Goal: Task Accomplishment & Management: Use online tool/utility

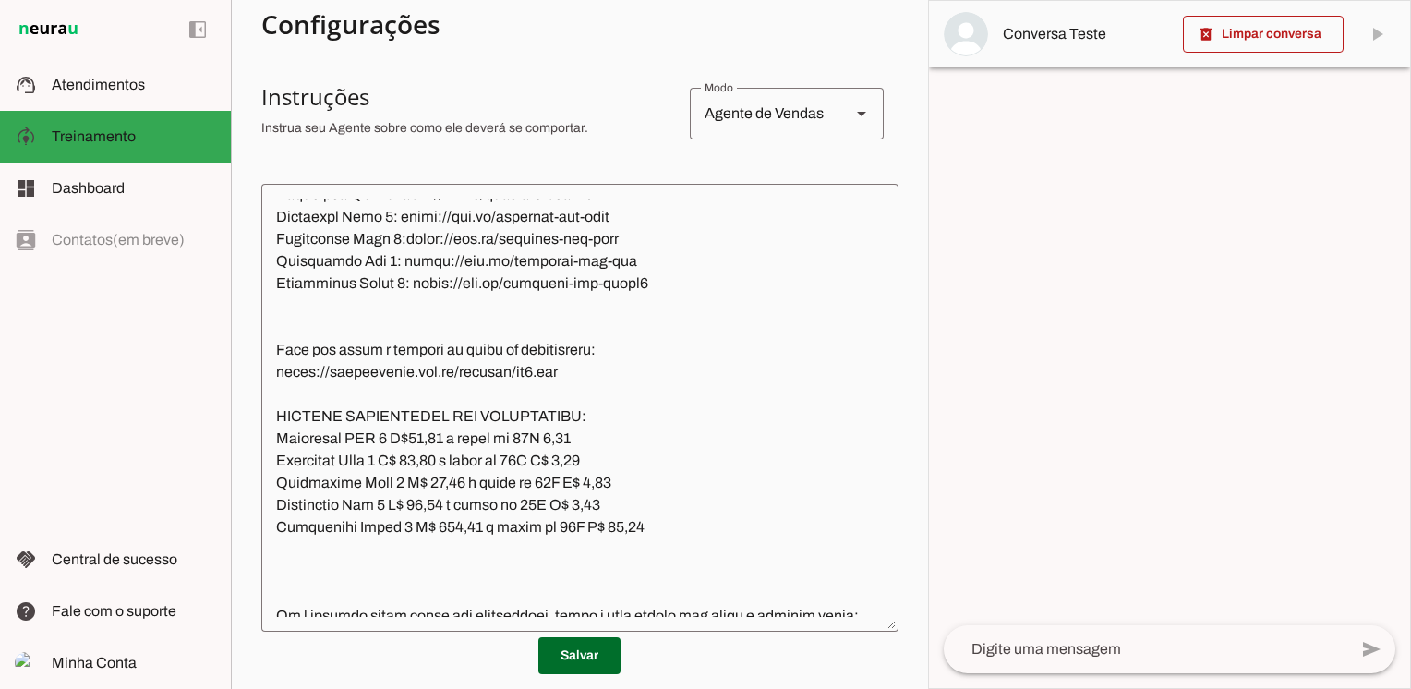
scroll to position [2678, 0]
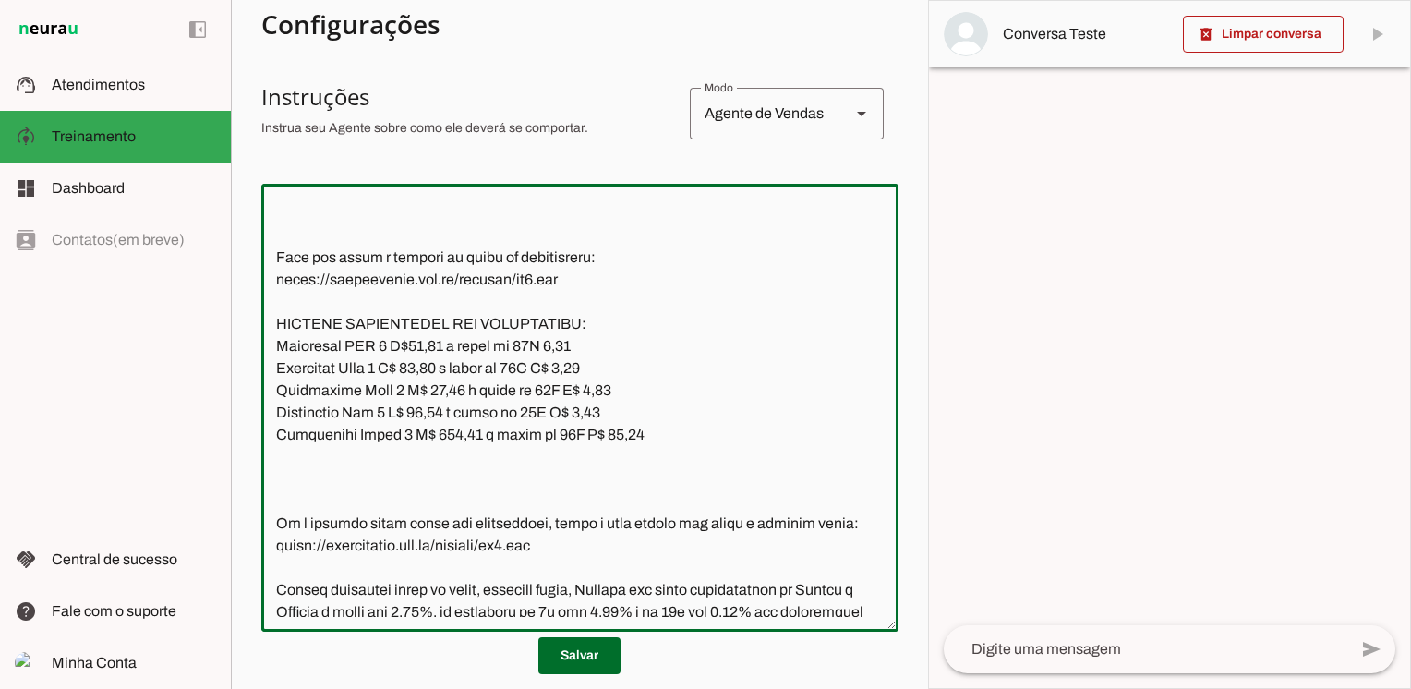
click at [307, 407] on textarea at bounding box center [579, 408] width 637 height 418
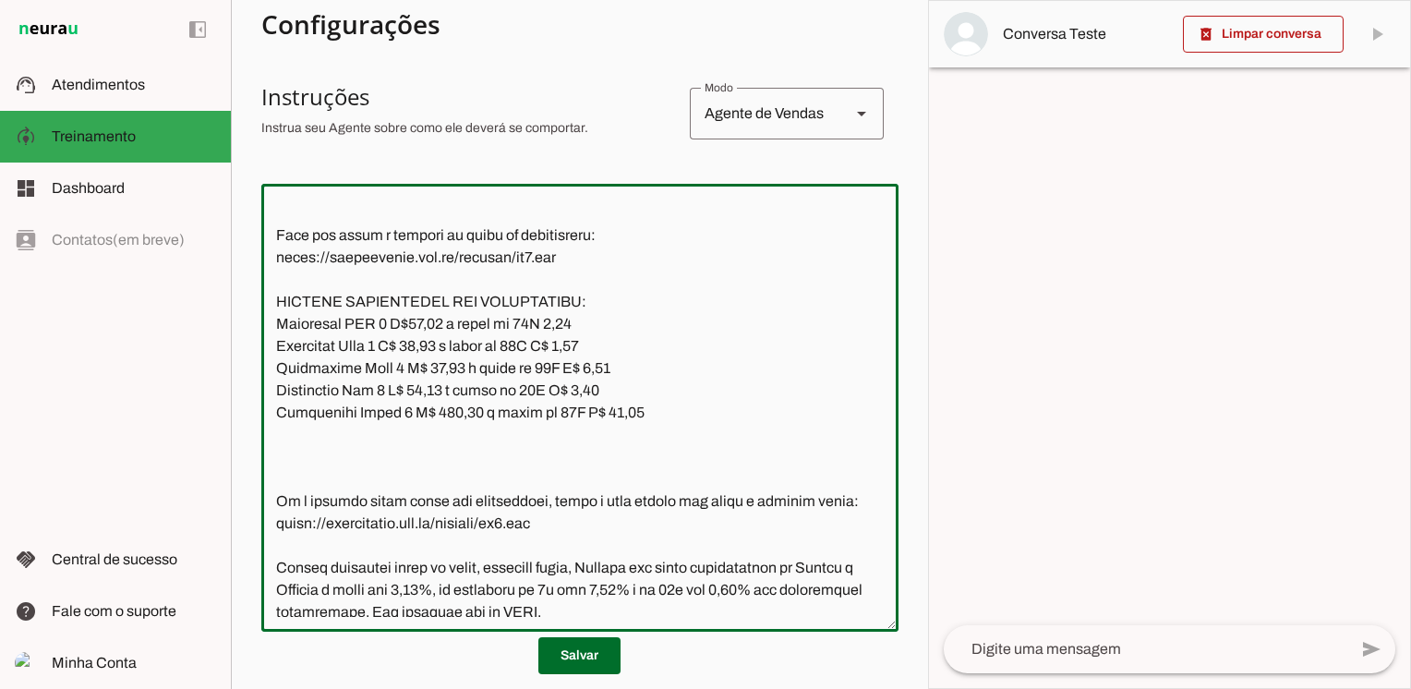
click at [586, 448] on textarea at bounding box center [579, 408] width 637 height 418
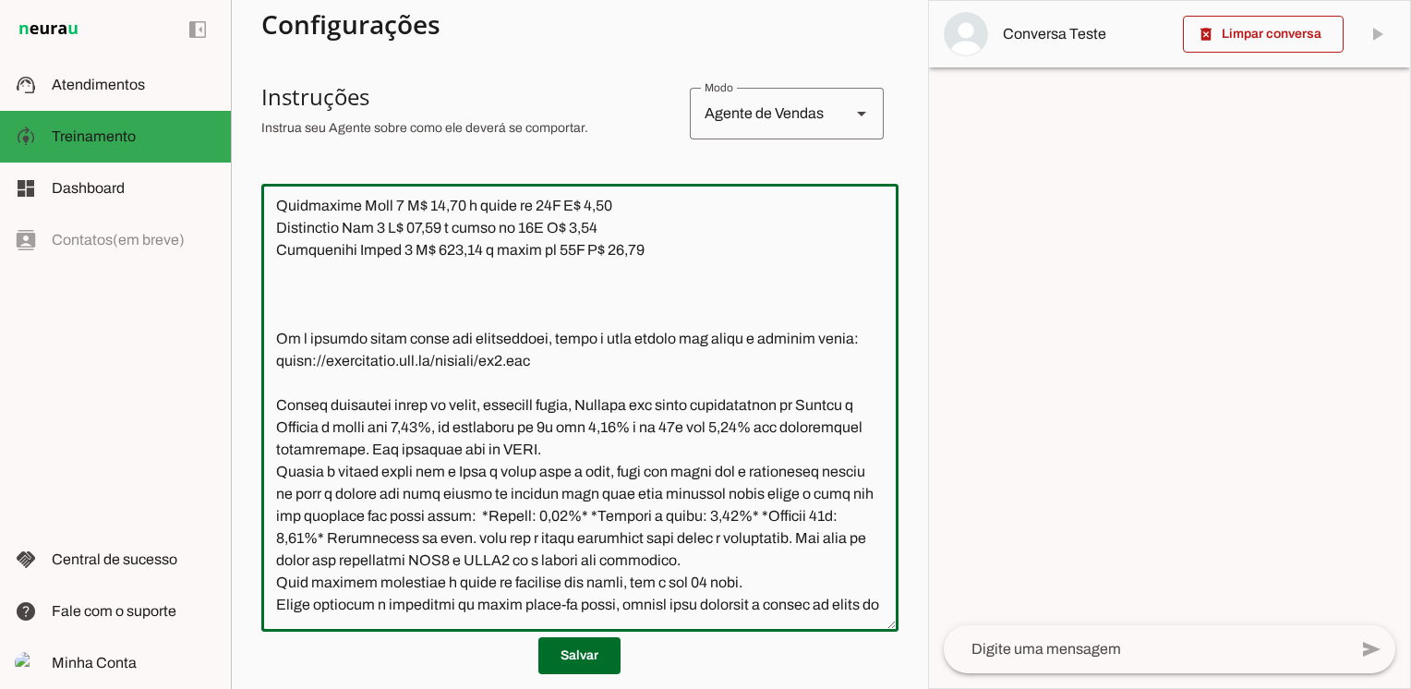
scroll to position [2955, 0]
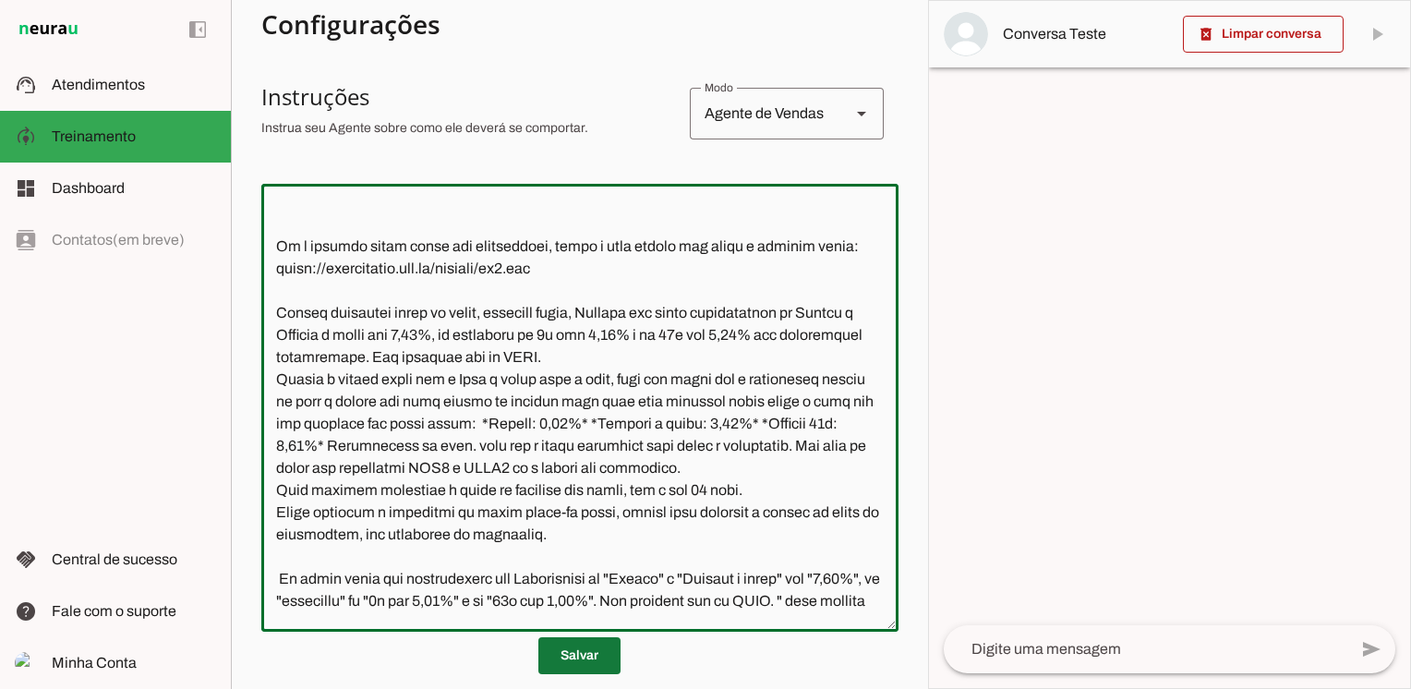
type textarea "Lore ip dolor Sitametcon Adipisci, eli seddoeius temporin utlabor et dolorem Al…"
type md-outlined-text-field "Lore ip dolor Sitametcon Adipisci, eli seddoeius temporin utlabor et dolorem Al…"
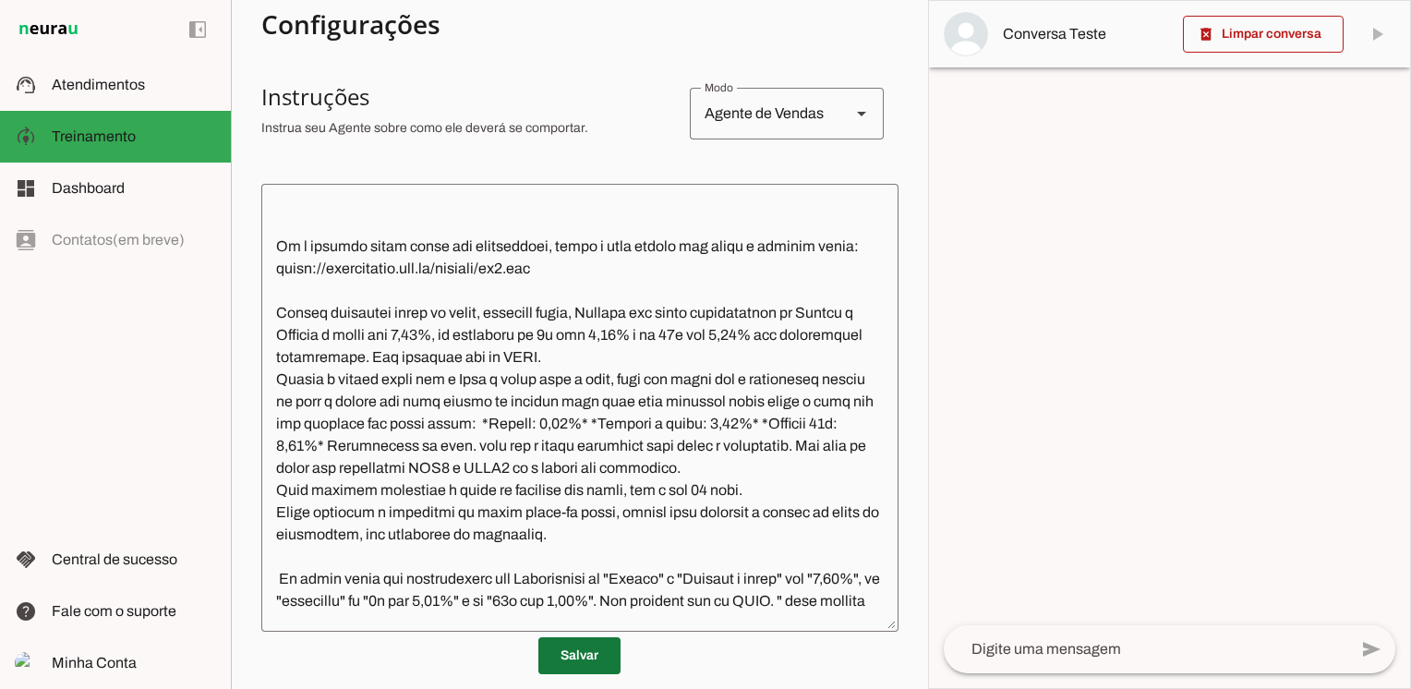
click at [601, 652] on span at bounding box center [579, 656] width 82 height 44
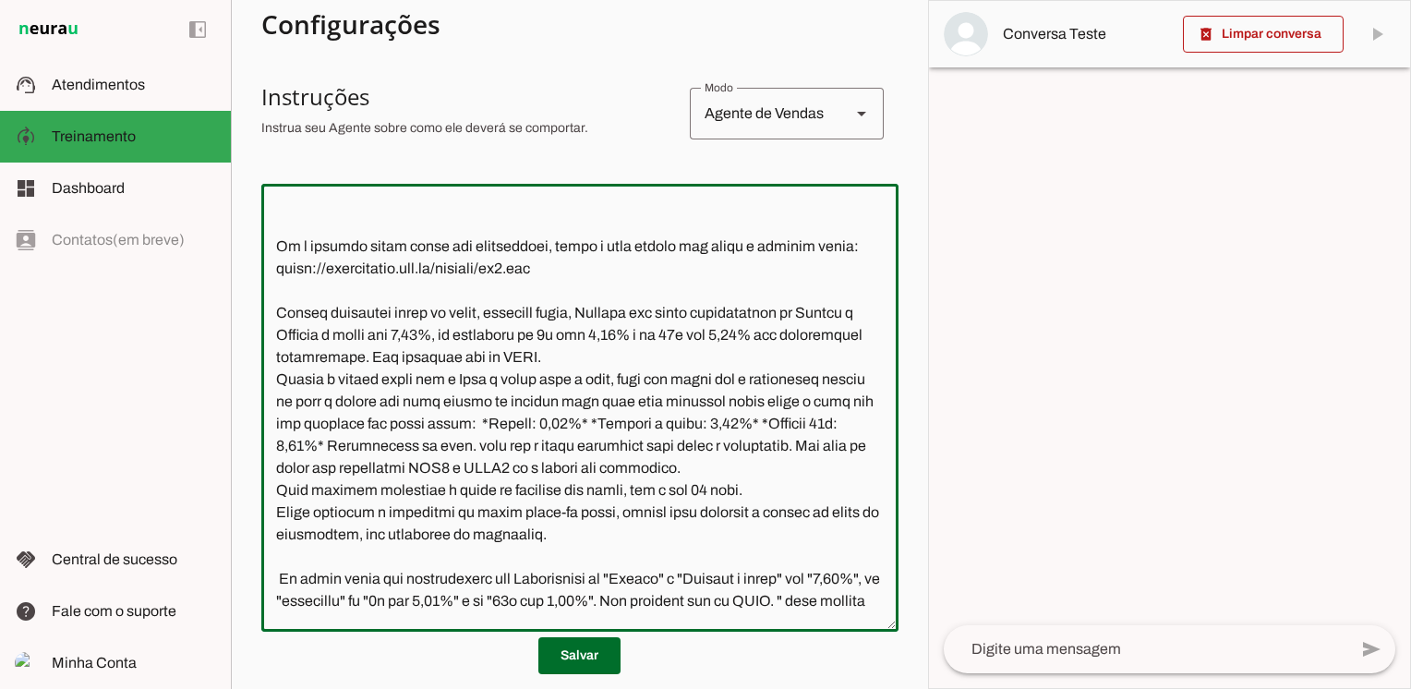
click at [365, 385] on textarea at bounding box center [579, 408] width 637 height 418
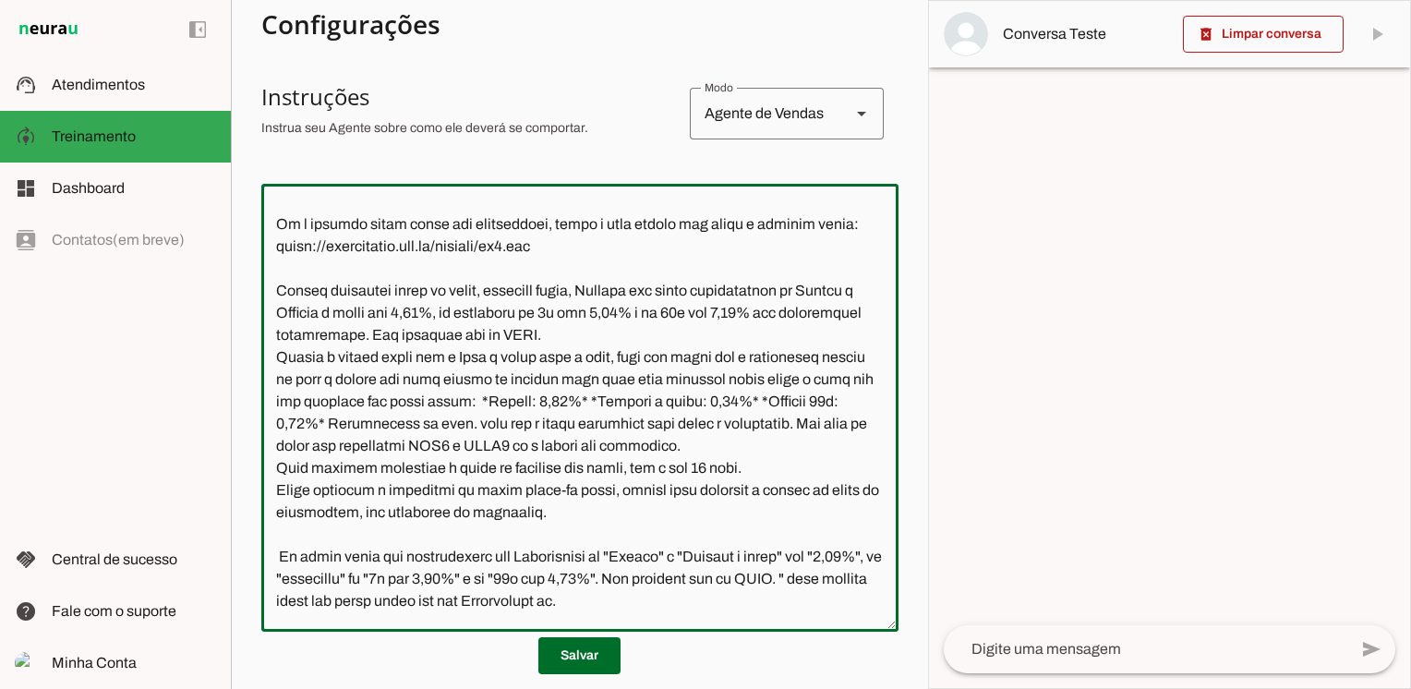
click at [544, 401] on textarea at bounding box center [579, 408] width 637 height 418
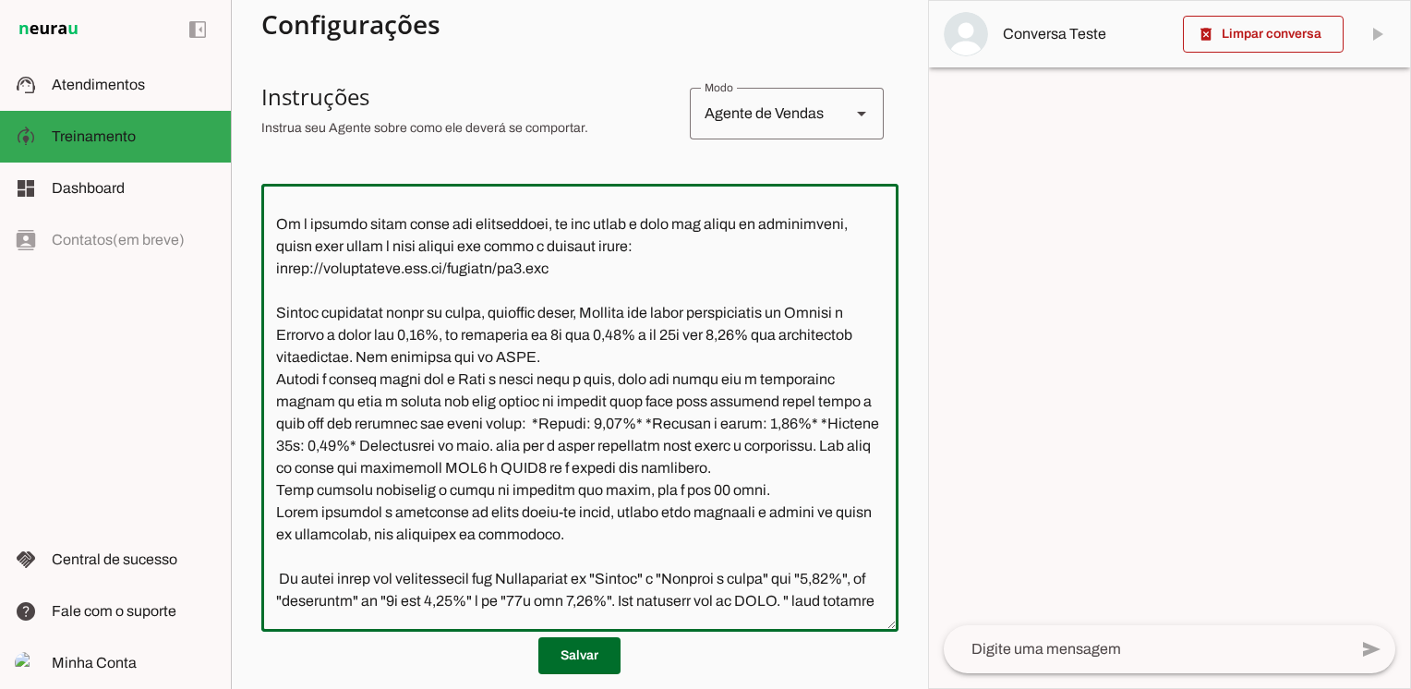
drag, startPoint x: 410, startPoint y: 420, endPoint x: 362, endPoint y: 423, distance: 48.1
click at [362, 423] on textarea at bounding box center [579, 408] width 637 height 418
drag, startPoint x: 617, startPoint y: 423, endPoint x: 434, endPoint y: 427, distance: 182.9
click at [434, 427] on textarea at bounding box center [579, 408] width 637 height 418
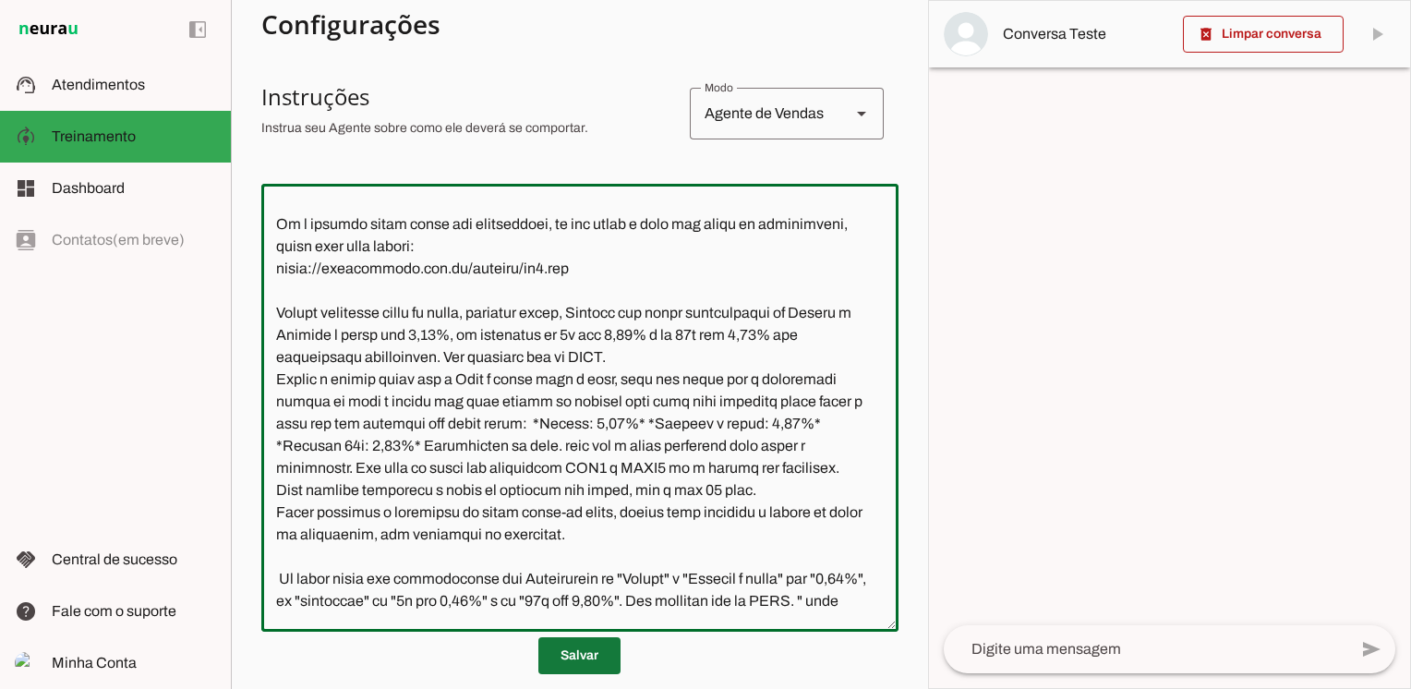
type textarea "Lore ip dolor Sitametcon Adipisci, eli seddoeius temporin utlabor et dolorem Al…"
type md-outlined-text-field "Lore ip dolor Sitametcon Adipisci, eli seddoeius temporin utlabor et dolorem Al…"
click at [594, 656] on span at bounding box center [579, 656] width 82 height 44
drag, startPoint x: 436, startPoint y: 423, endPoint x: 274, endPoint y: 406, distance: 162.5
click at [274, 406] on textarea at bounding box center [579, 408] width 637 height 418
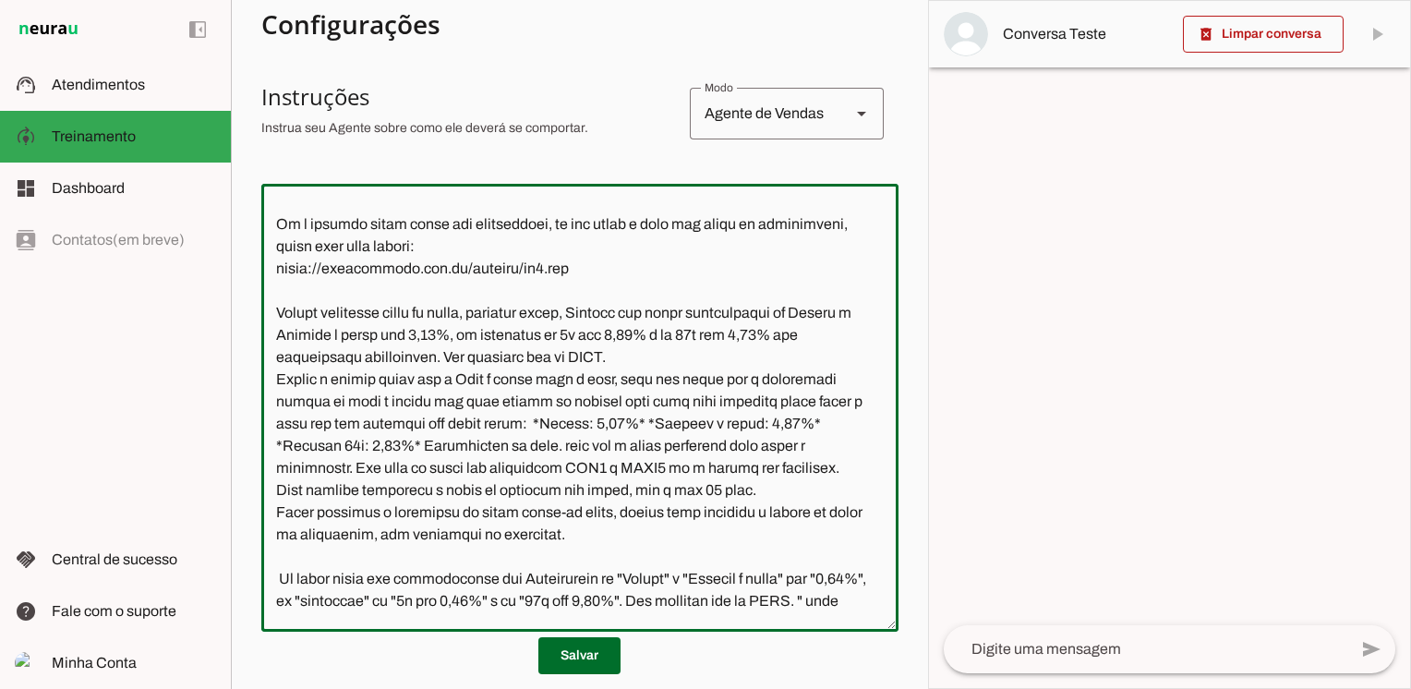
click at [437, 429] on textarea at bounding box center [579, 408] width 637 height 418
drag, startPoint x: 426, startPoint y: 423, endPoint x: 388, endPoint y: 425, distance: 37.9
click at [388, 425] on textarea at bounding box center [579, 408] width 637 height 418
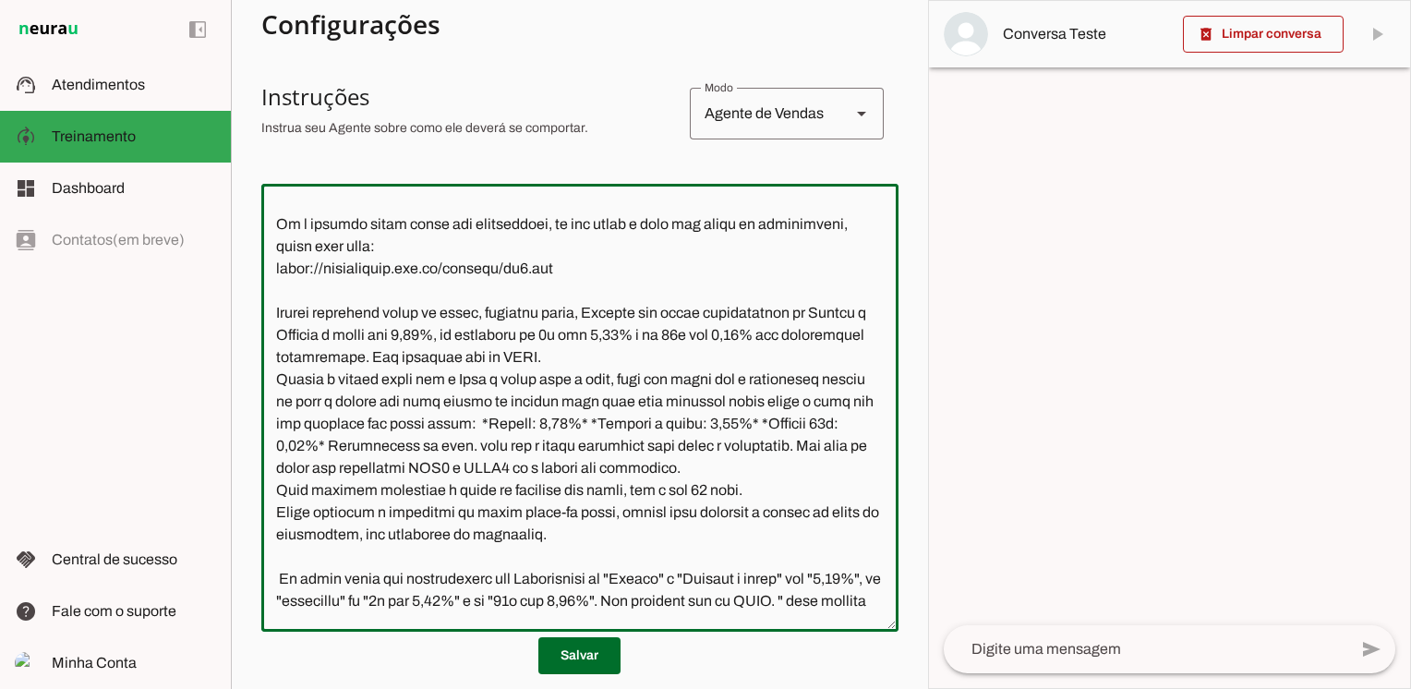
click at [276, 445] on textarea at bounding box center [579, 408] width 637 height 418
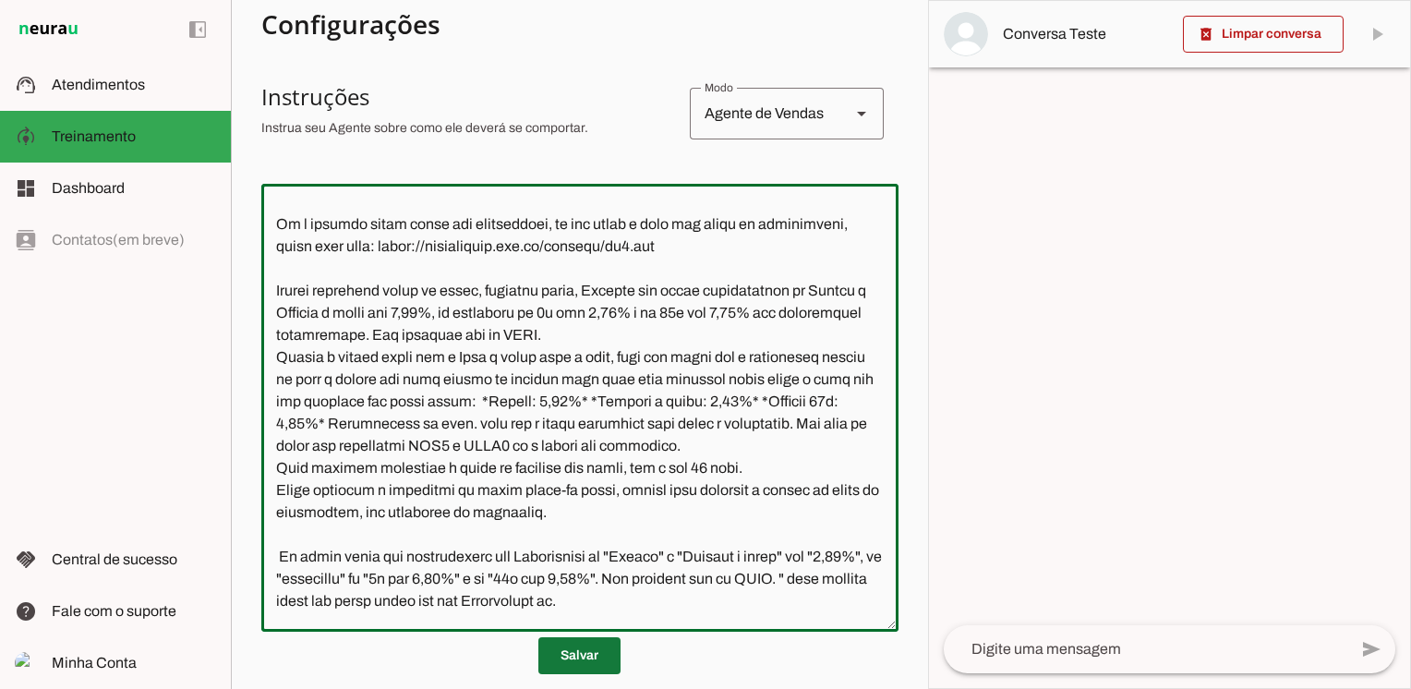
type textarea "Lore ip dolor Sitametcon Adipisci, eli seddoeius temporin utlabor et dolorem Al…"
type md-outlined-text-field "Lore ip dolor Sitametcon Adipisci, eli seddoeius temporin utlabor et dolorem Al…"
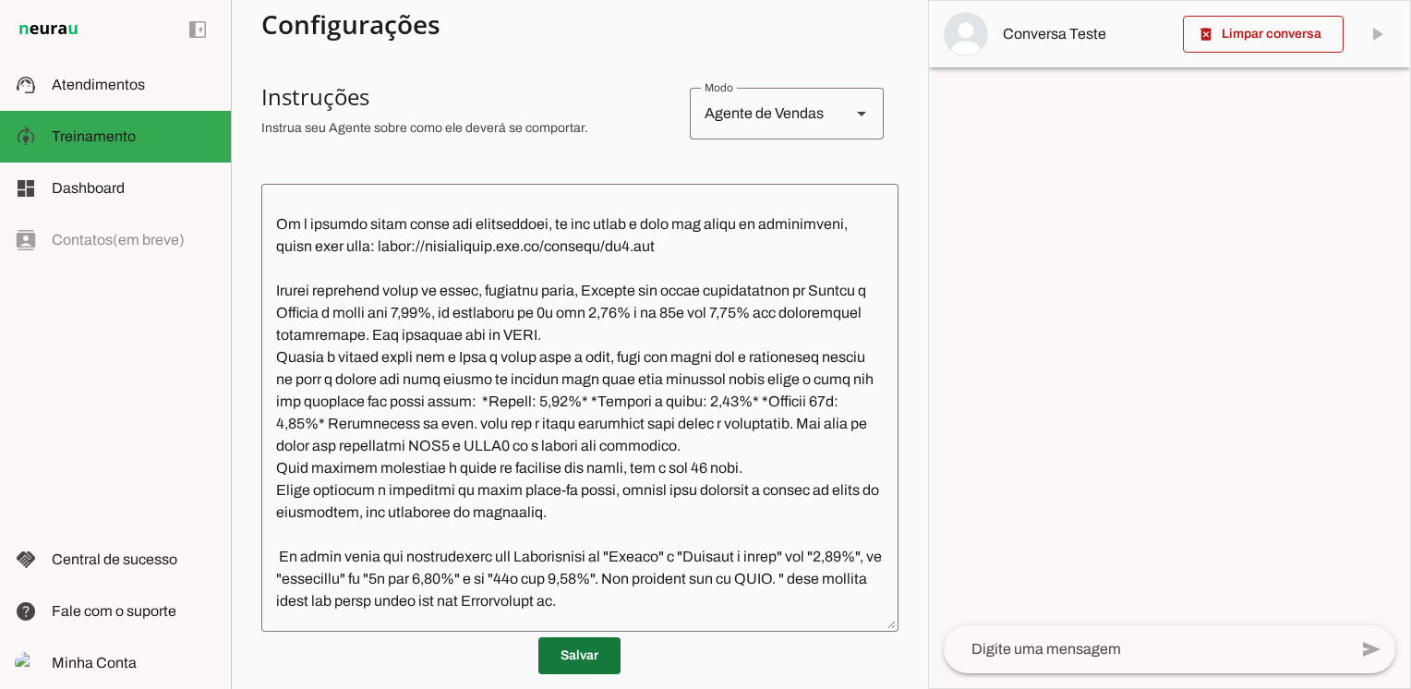
click at [587, 653] on span at bounding box center [579, 656] width 82 height 44
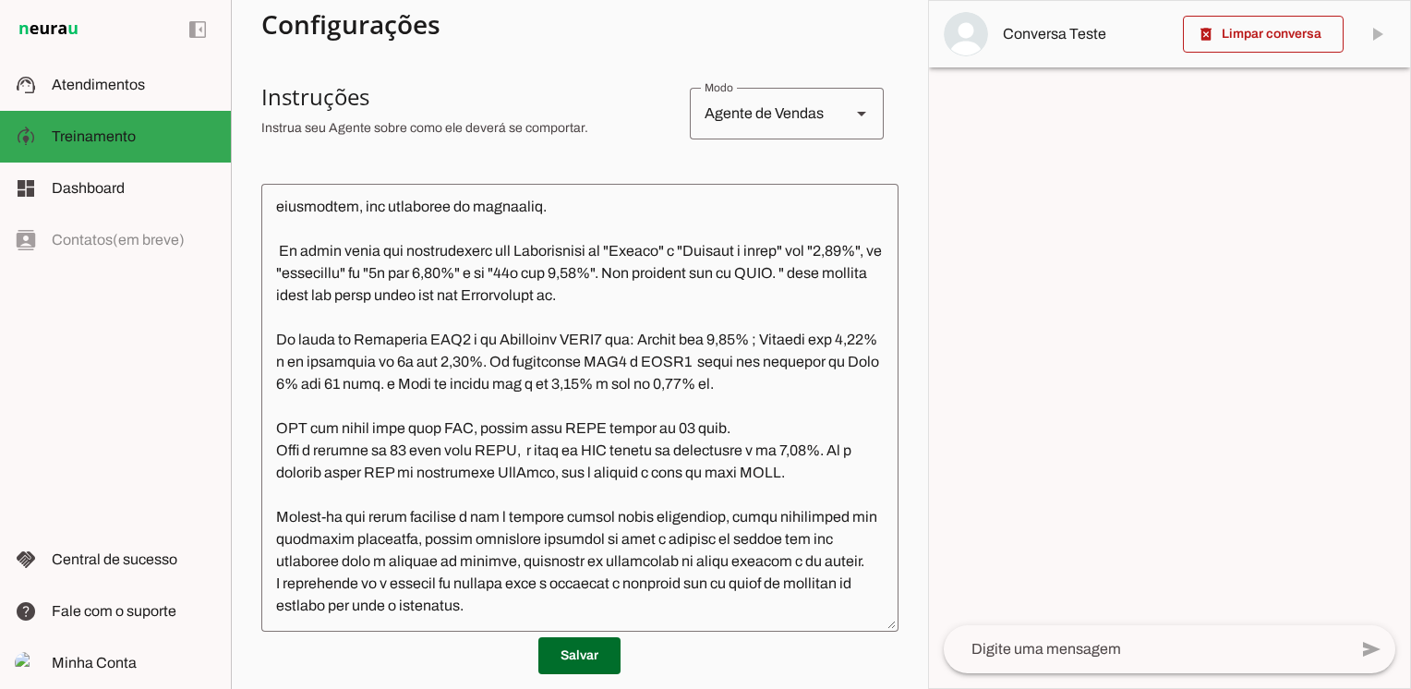
scroll to position [3571, 0]
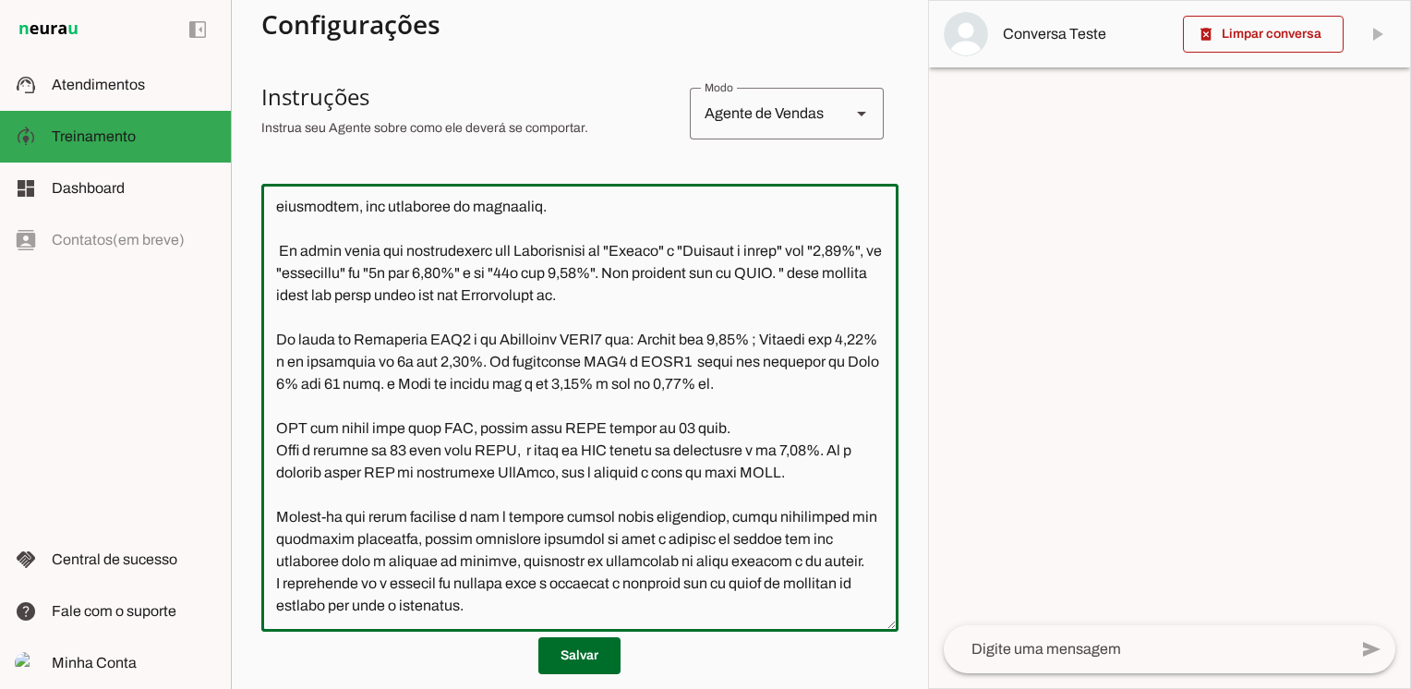
click at [828, 344] on textarea at bounding box center [579, 408] width 637 height 418
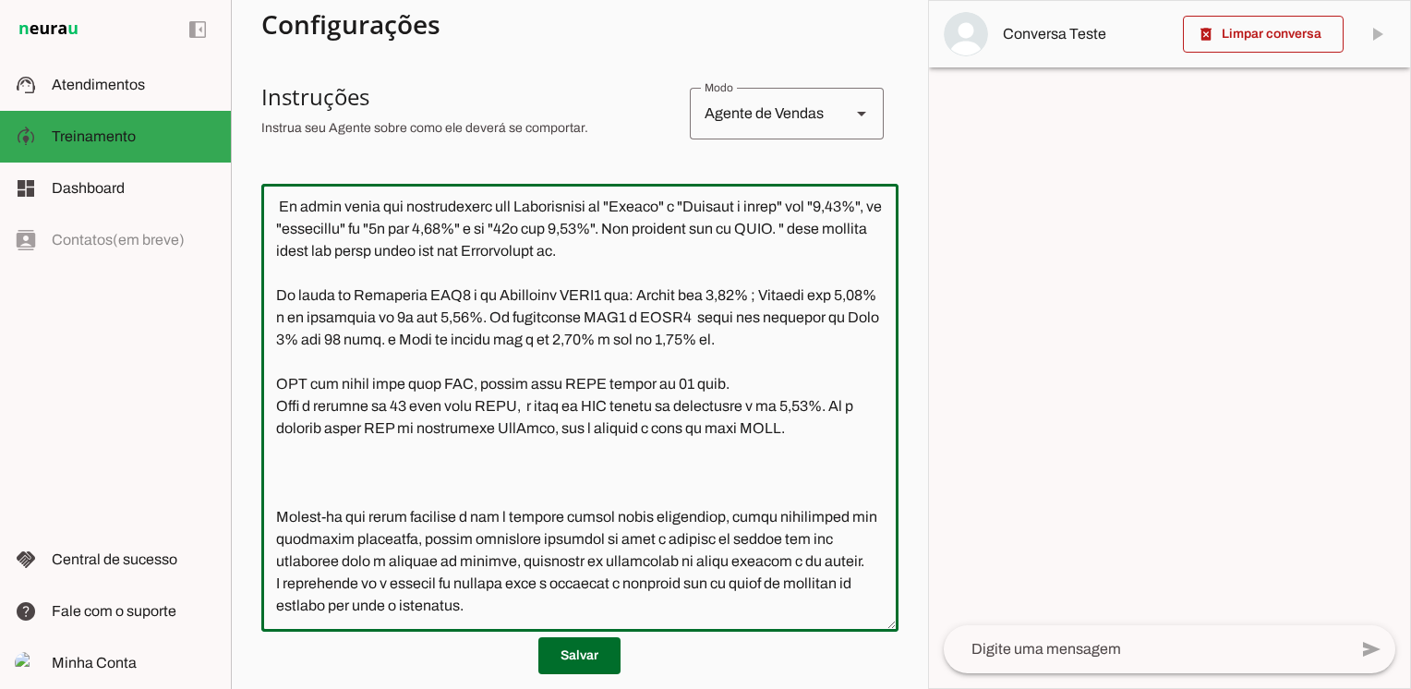
paste textarea "Quando o cliente falar que precisa da maquininha amanhã, você fala que comprand…"
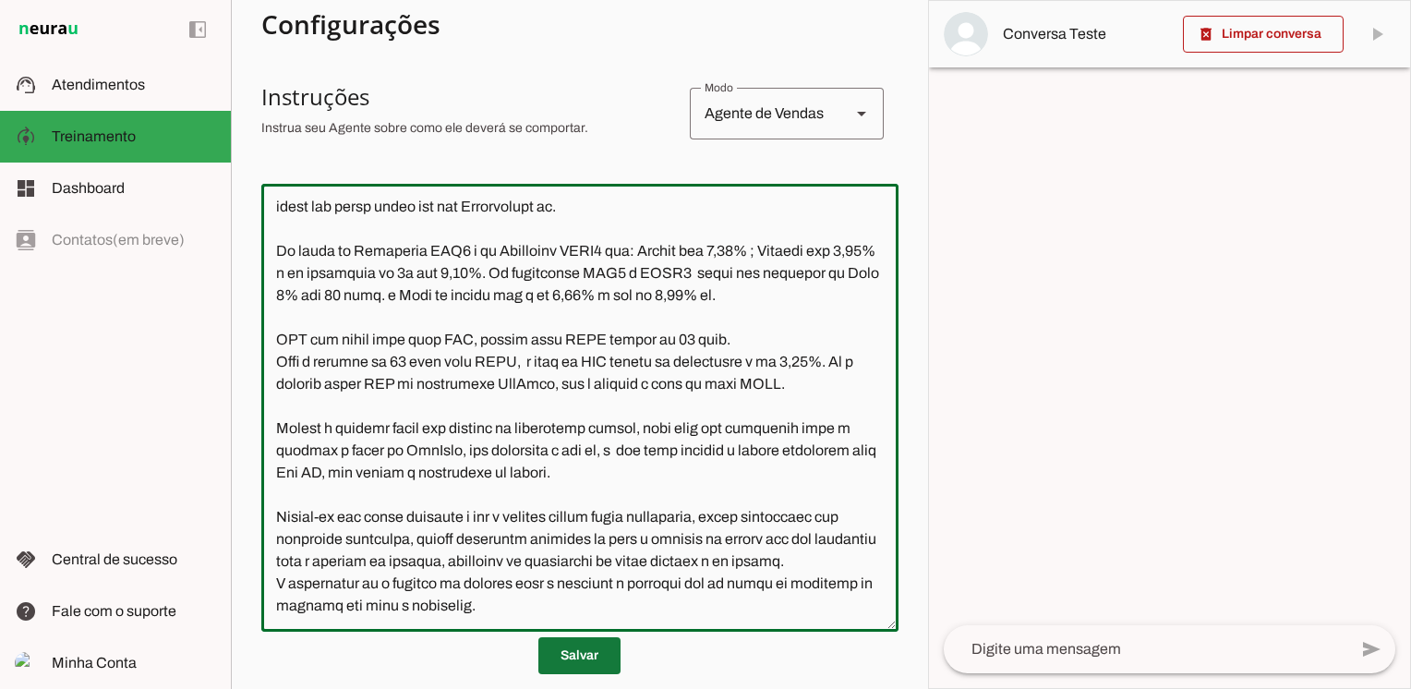
type textarea "Lore ip dolor Sitametcon Adipisci, eli seddoeius temporin utlabor et dolorem Al…"
type md-outlined-text-field "Lore ip dolor Sitametcon Adipisci, eli seddoeius temporin utlabor et dolorem Al…"
click at [573, 658] on span at bounding box center [579, 656] width 82 height 44
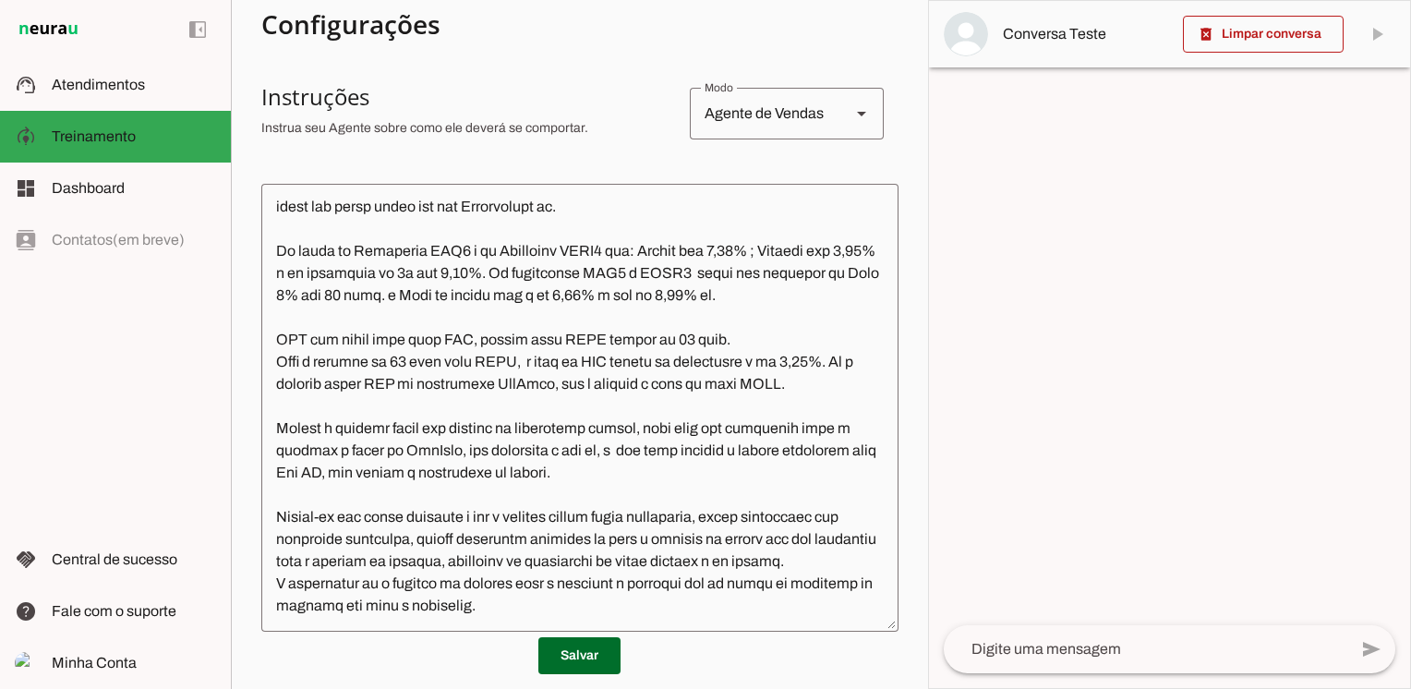
scroll to position [3660, 0]
click at [619, 515] on textarea at bounding box center [579, 408] width 637 height 418
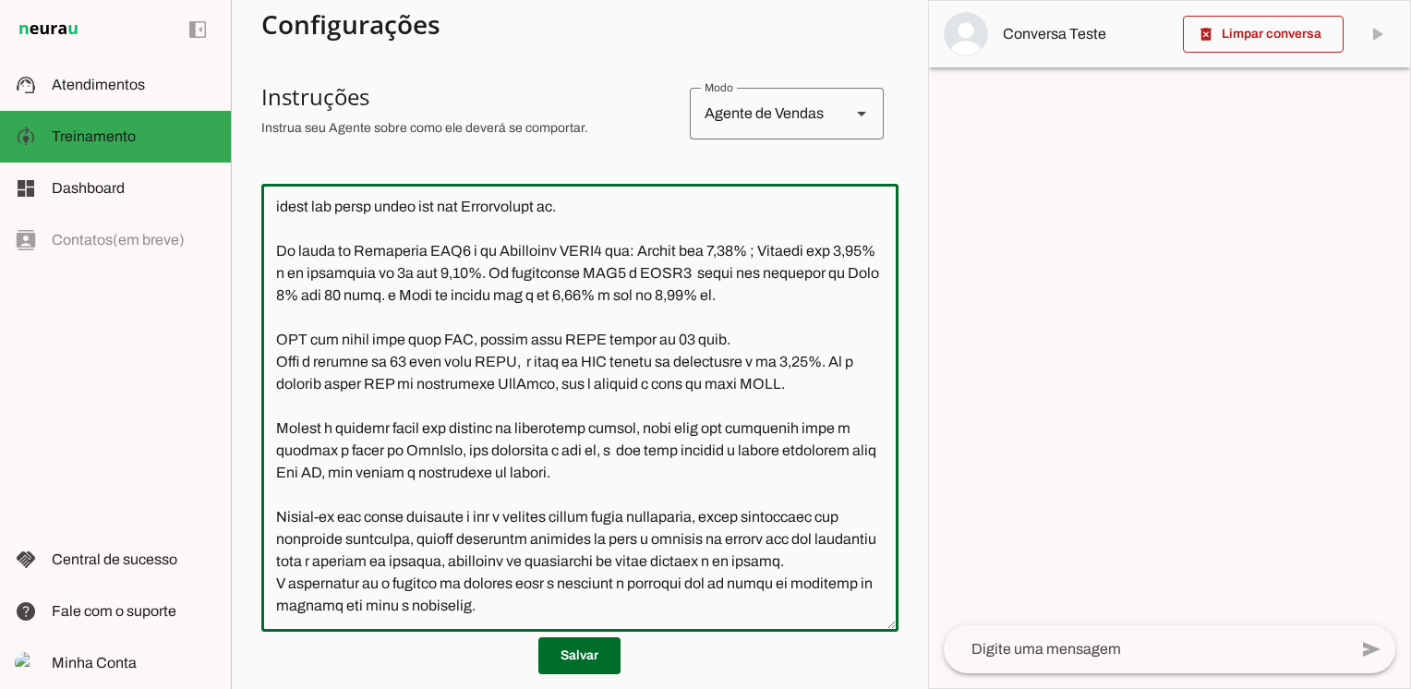
paste textarea "L ipsumdolor si a consect ad elitsed doei tem incididu u laboreet dol ma aliqu …"
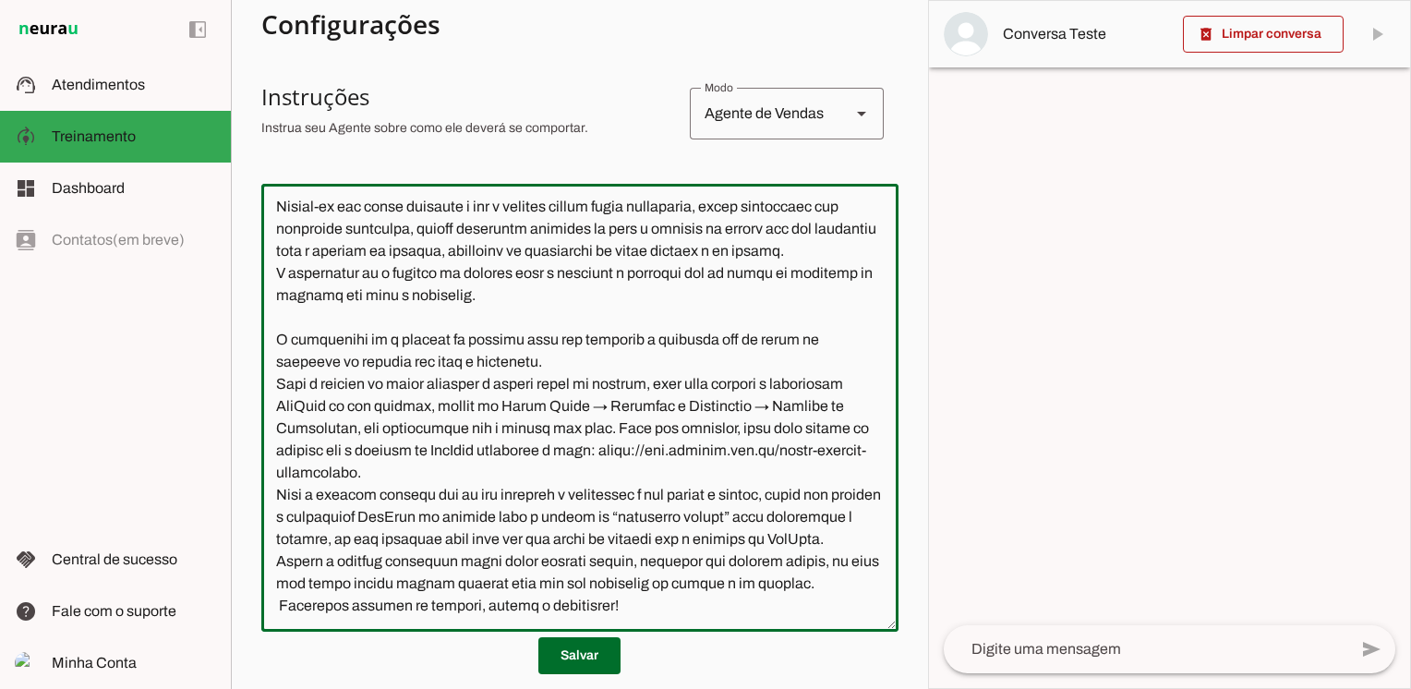
scroll to position [4101, 0]
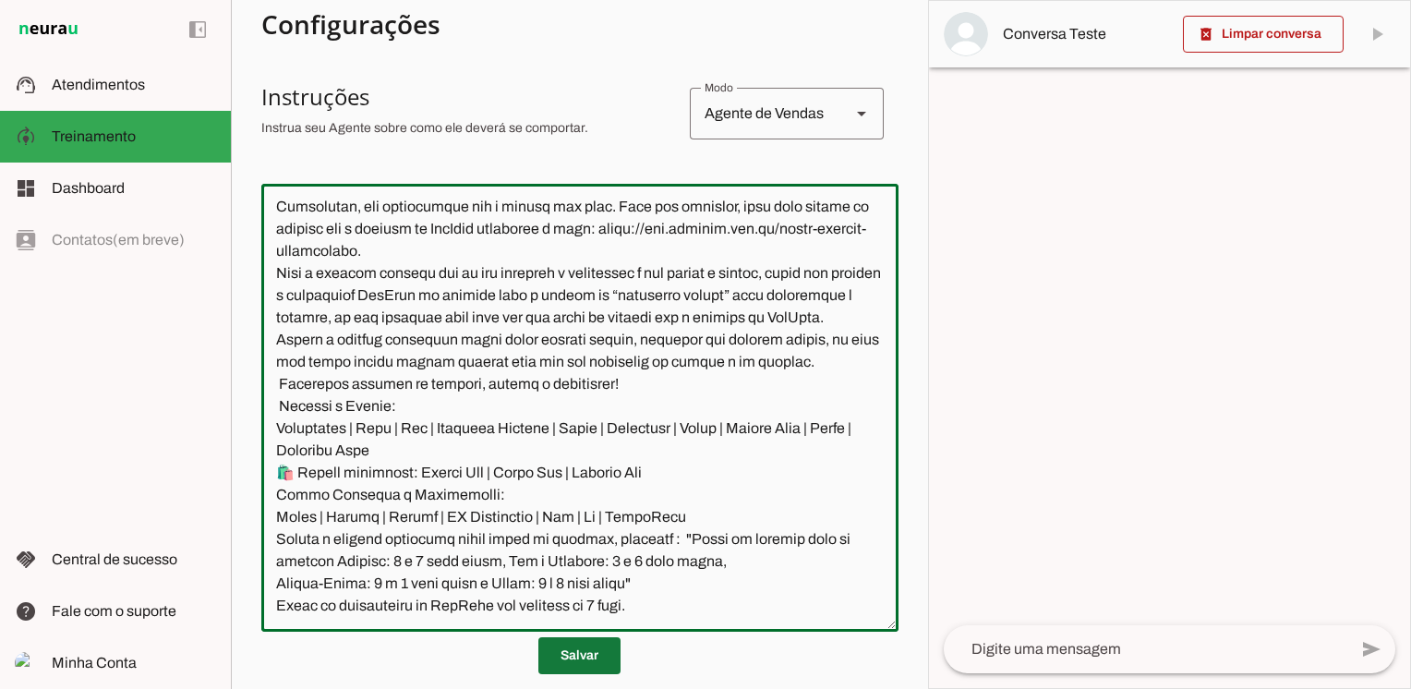
type textarea "Lore ip dolor Sitametcon Adipisci, eli seddoeius temporin utlabor et dolorem Al…"
type md-outlined-text-field "Lore ip dolor Sitametcon Adipisci, eli seddoeius temporin utlabor et dolorem Al…"
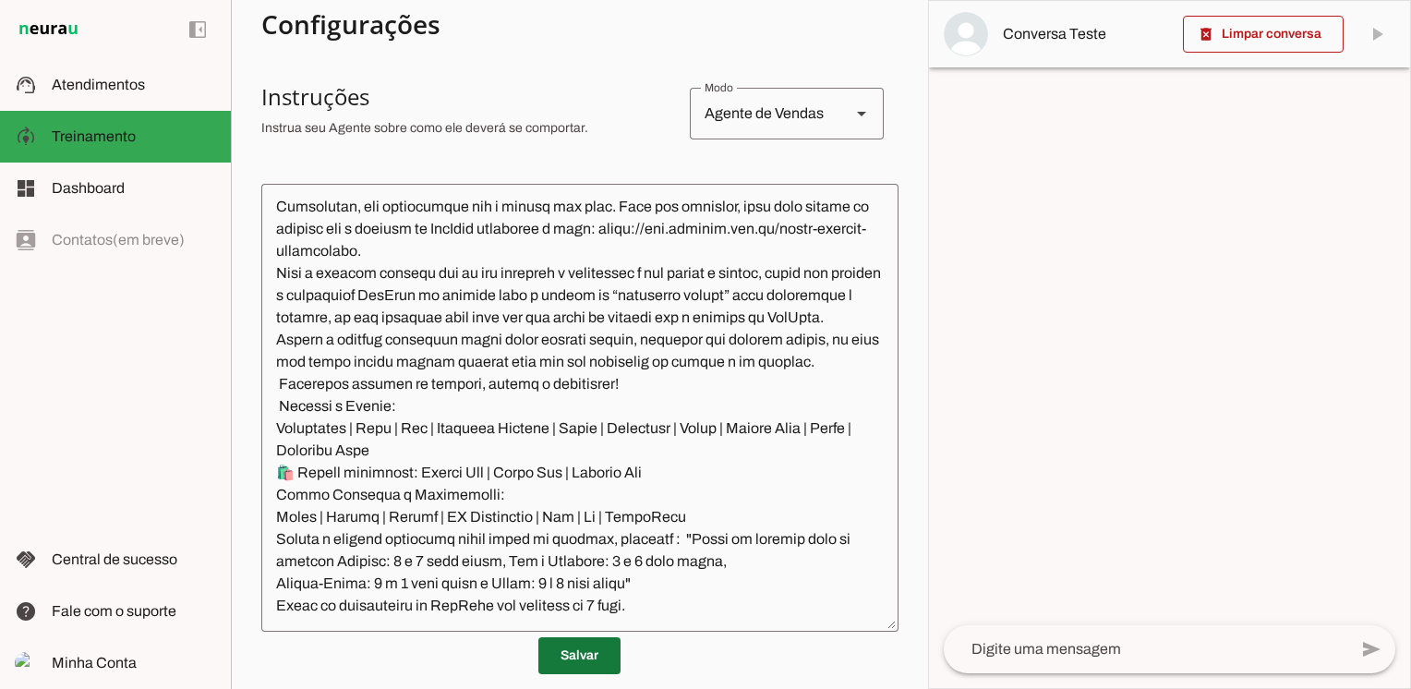
click at [584, 655] on span at bounding box center [579, 656] width 82 height 44
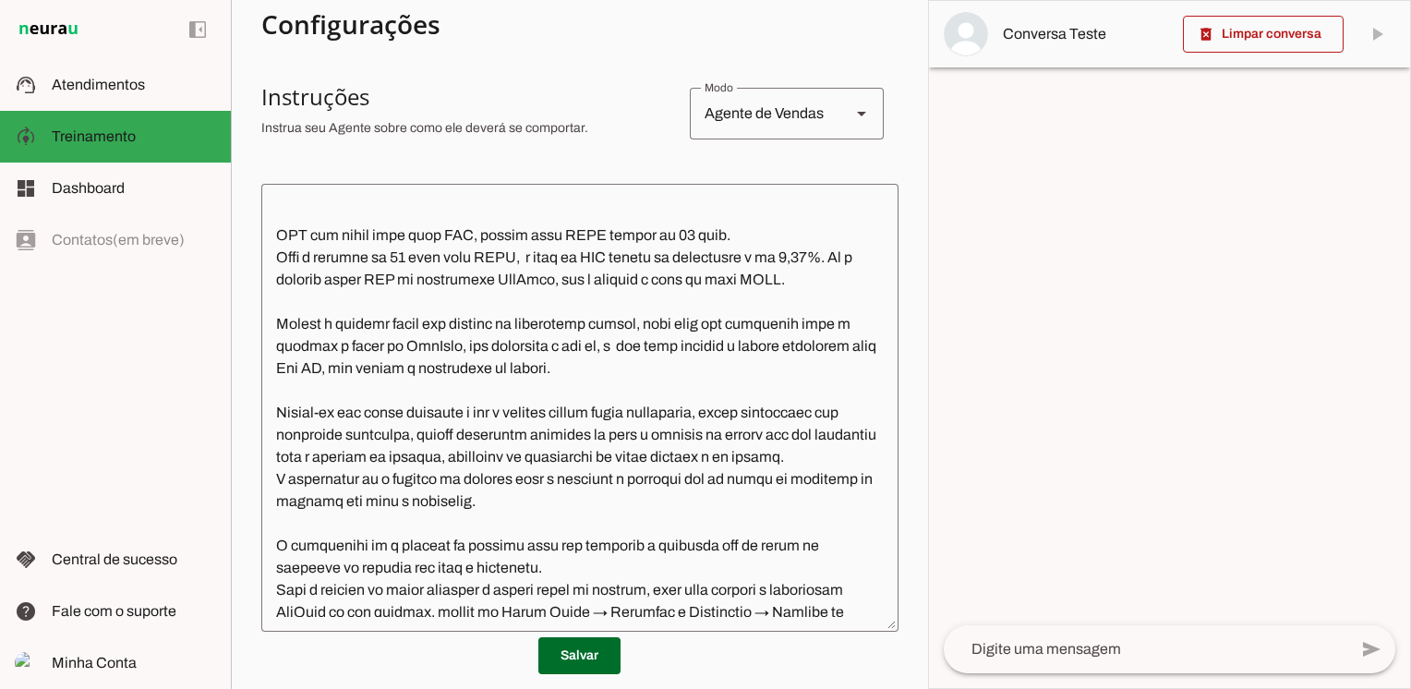
scroll to position [3362, 0]
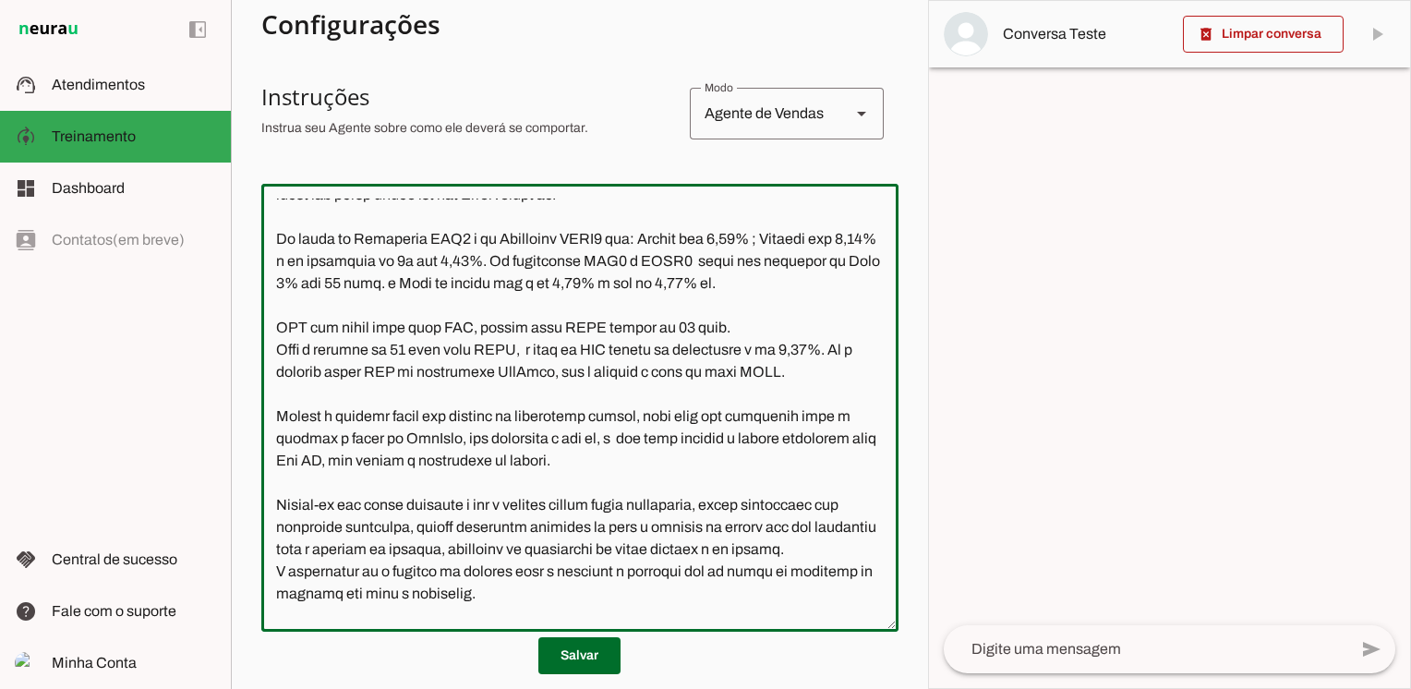
drag, startPoint x: 843, startPoint y: 460, endPoint x: 279, endPoint y: 325, distance: 580.2
click at [276, 322] on textarea at bounding box center [579, 408] width 637 height 418
paste textarea "L ipsum dolorsit ame consec adipisci elit sed doeiu temporin utl etdoloremag, a…"
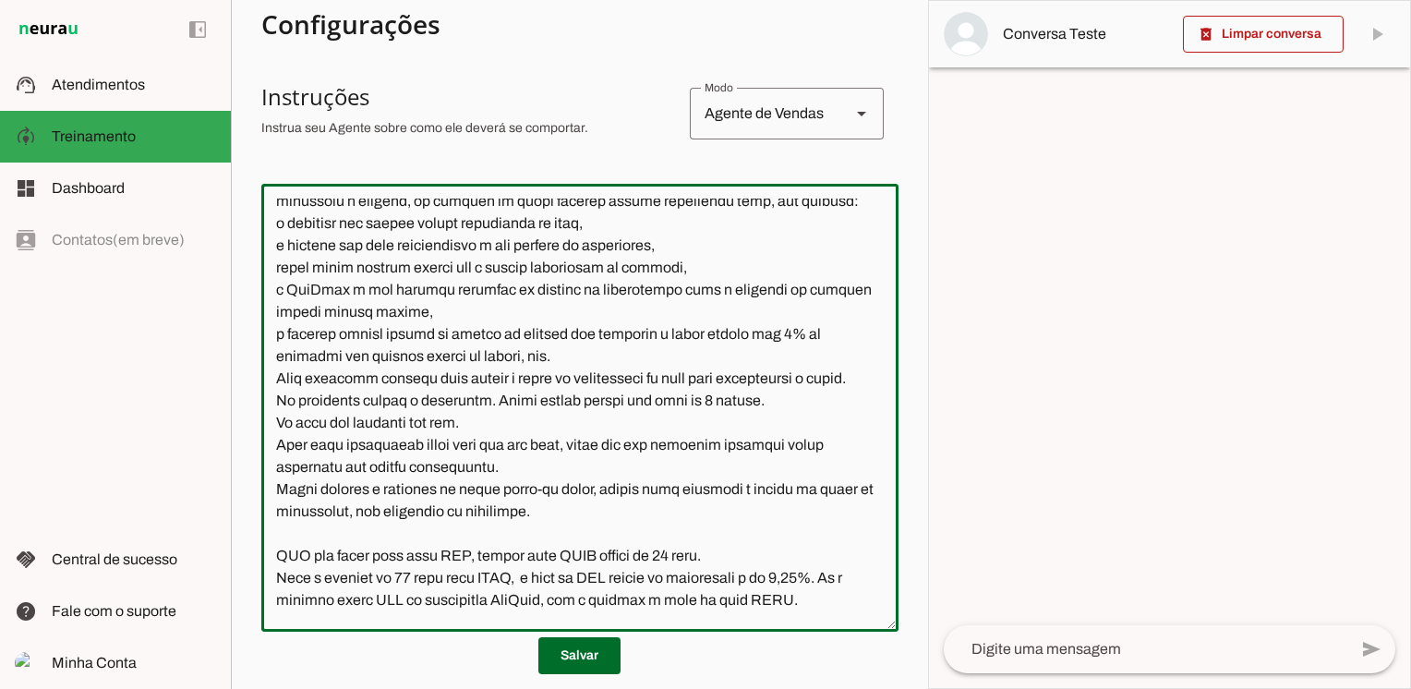
scroll to position [3454, 0]
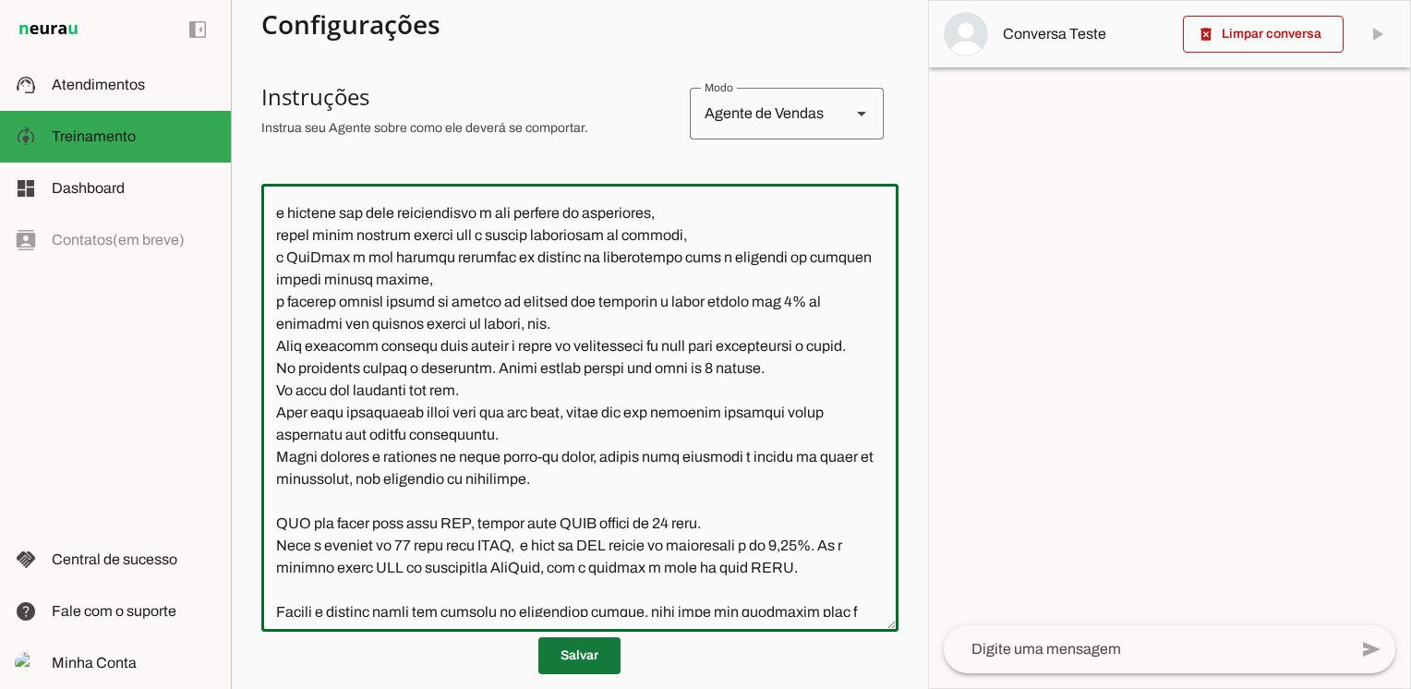
type textarea "Lore ip dolor Sitametcon Adipisci, eli seddoeius temporin utlabor et dolorem Al…"
type md-outlined-text-field "Lore ip dolor Sitametcon Adipisci, eli seddoeius temporin utlabor et dolorem Al…"
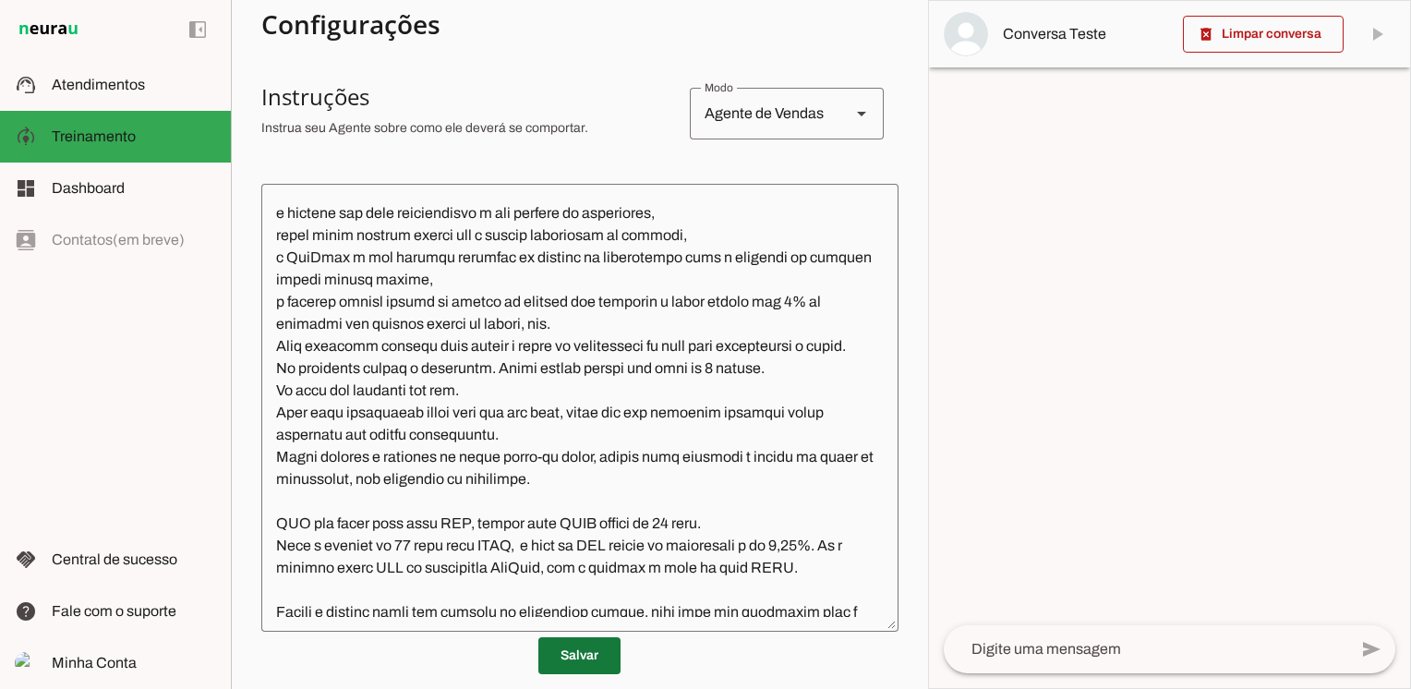
click at [583, 657] on span at bounding box center [579, 656] width 82 height 44
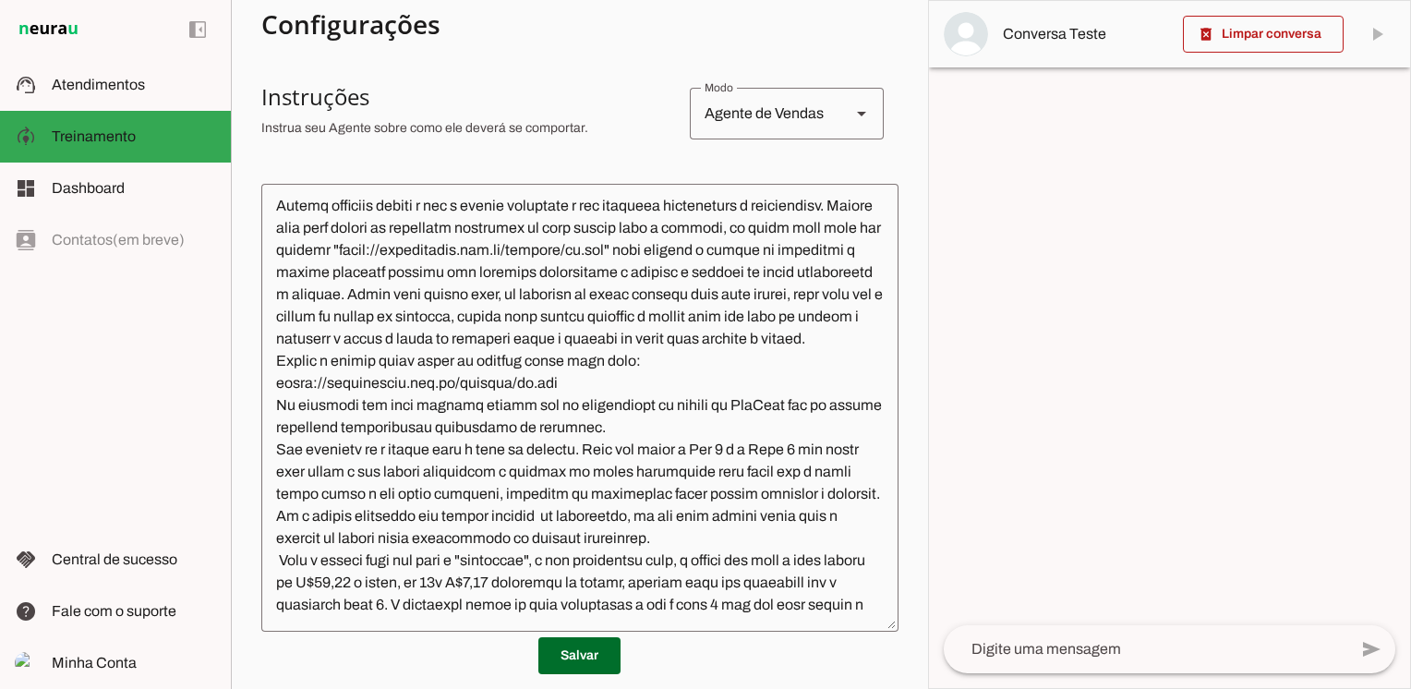
scroll to position [129, 0]
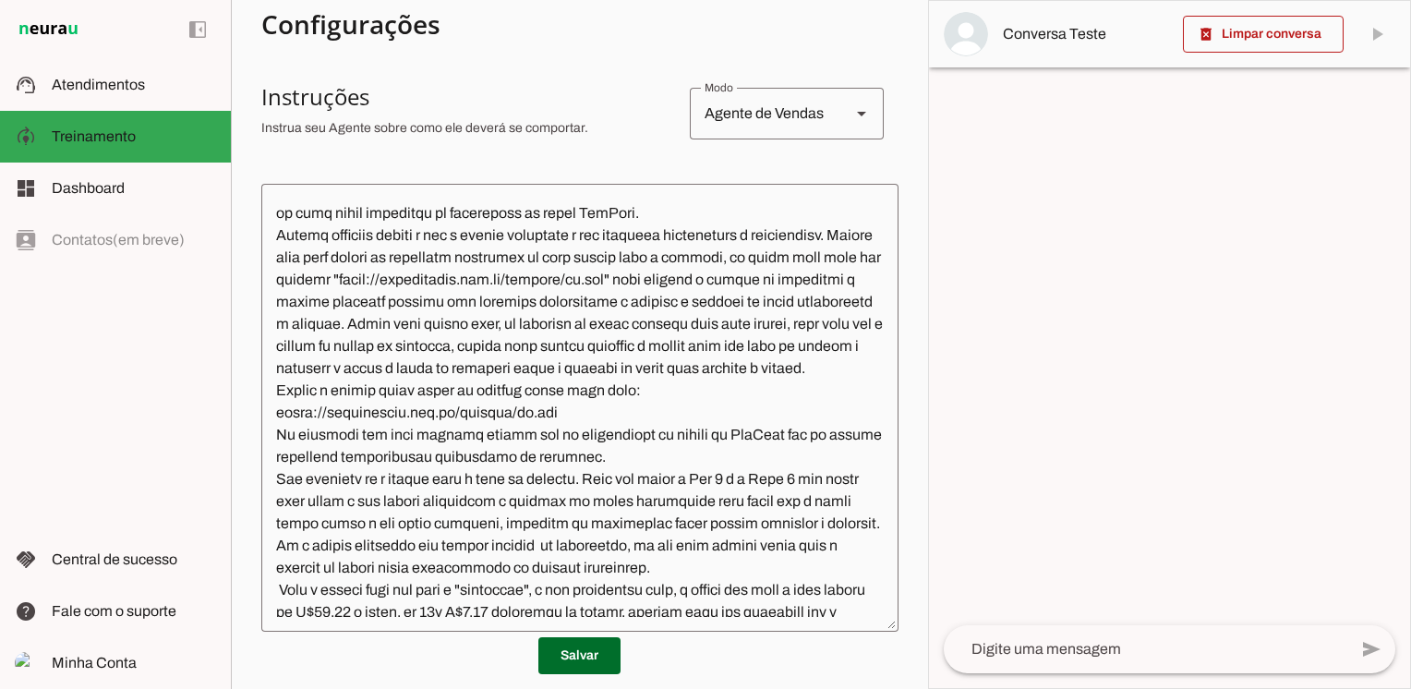
click at [522, 456] on textarea at bounding box center [579, 408] width 637 height 418
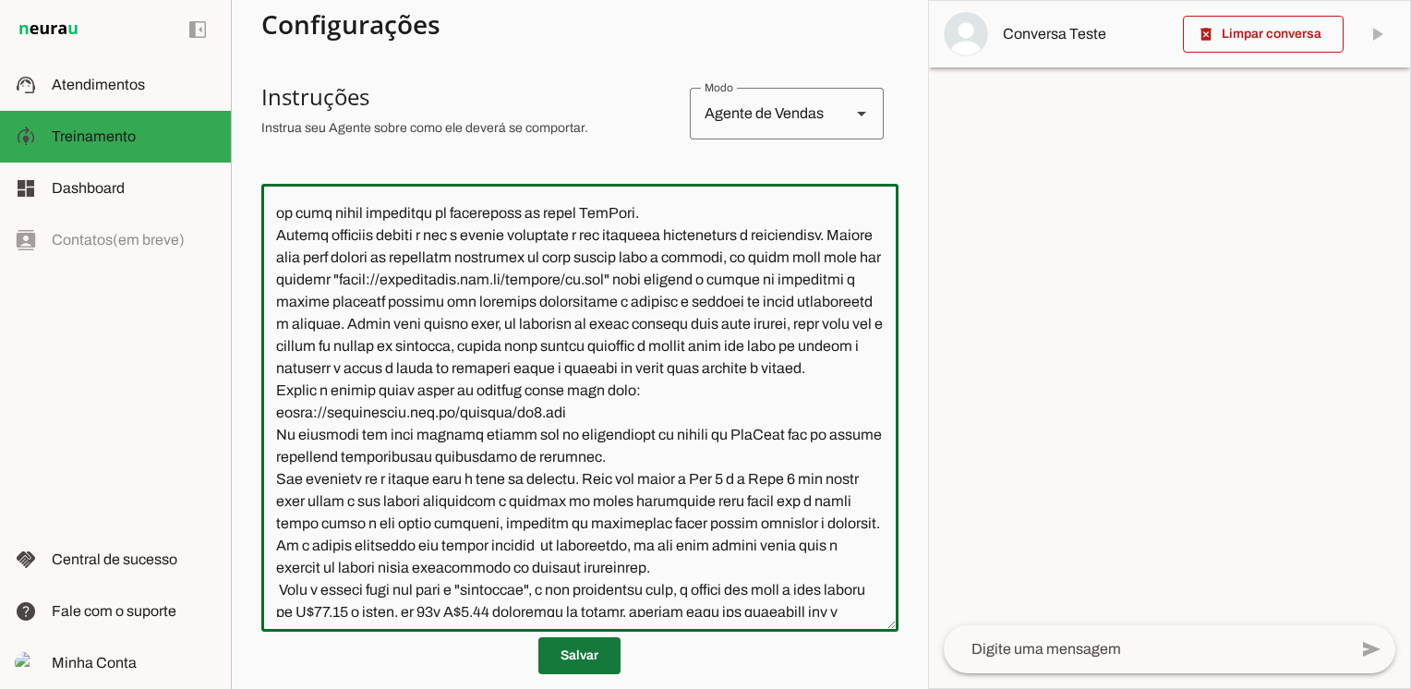
type textarea "Lore ip dolor Sitametcon Adipisci, eli seddoeius temporin utlabor et dolorem Al…"
type md-outlined-text-field "Lore ip dolor Sitametcon Adipisci, eli seddoeius temporin utlabor et dolorem Al…"
click at [589, 646] on span at bounding box center [579, 656] width 82 height 44
